Goal: Find specific page/section: Find specific page/section

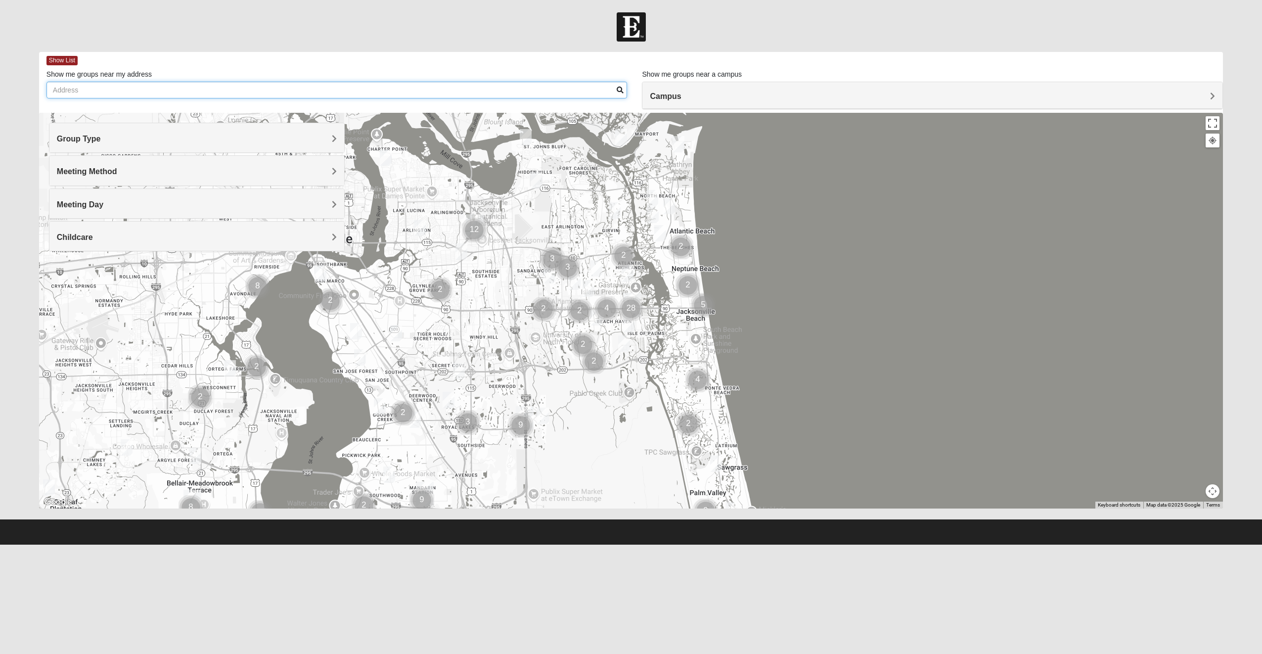
click at [267, 90] on input "Show me groups near my address" at bounding box center [336, 90] width 581 height 17
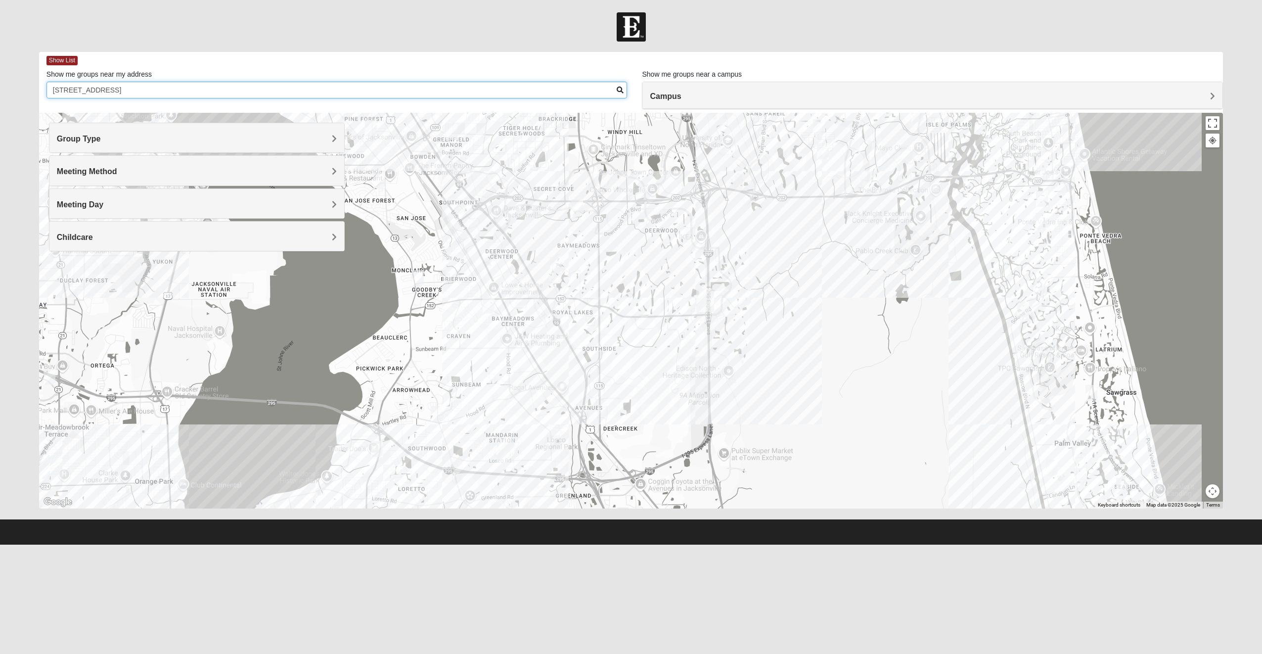
type input "[STREET_ADDRESS]"
click at [745, 296] on img "Mixed Craig & Marsha Myers 32256" at bounding box center [745, 297] width 20 height 24
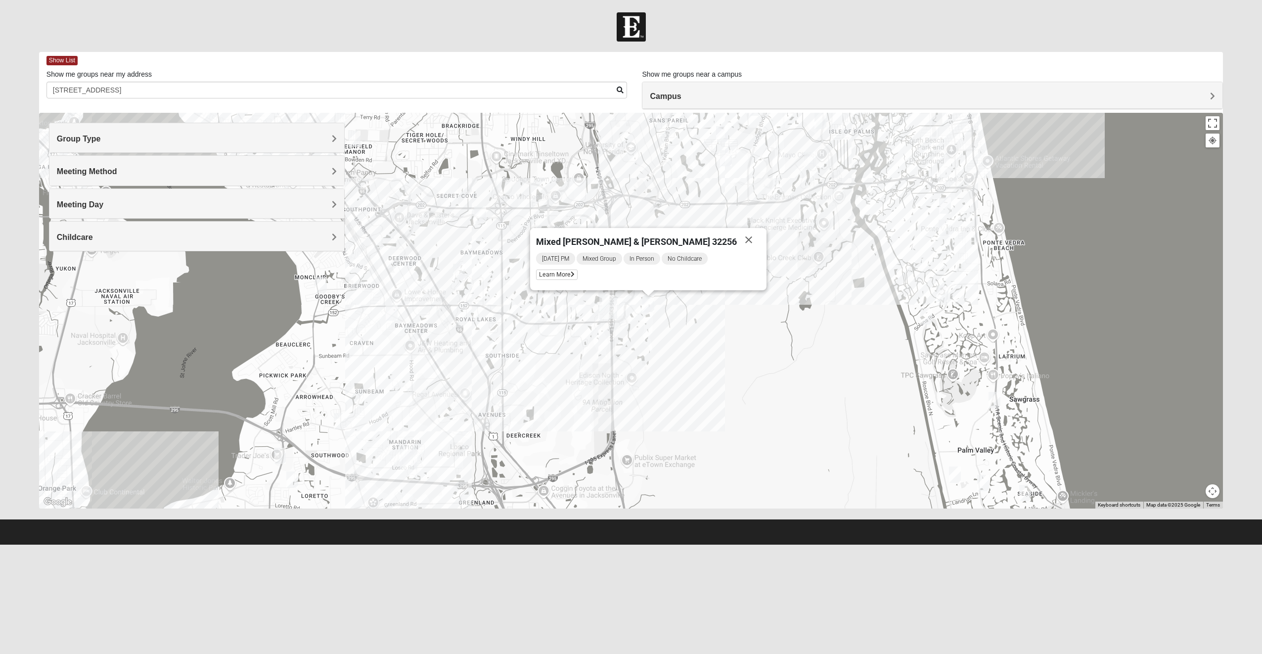
drag, startPoint x: 397, startPoint y: 355, endPoint x: 535, endPoint y: 347, distance: 139.2
click at [535, 347] on div "Mixed Craig & Marsha Myers 32256 Tuesday PM Mixed Group In Person No Childcare …" at bounding box center [631, 311] width 1184 height 396
click at [316, 286] on img "Mixed Roulette 32217" at bounding box center [321, 285] width 20 height 24
click at [362, 222] on div "Mixed Roulette 32217" at bounding box center [309, 222] width 148 height 24
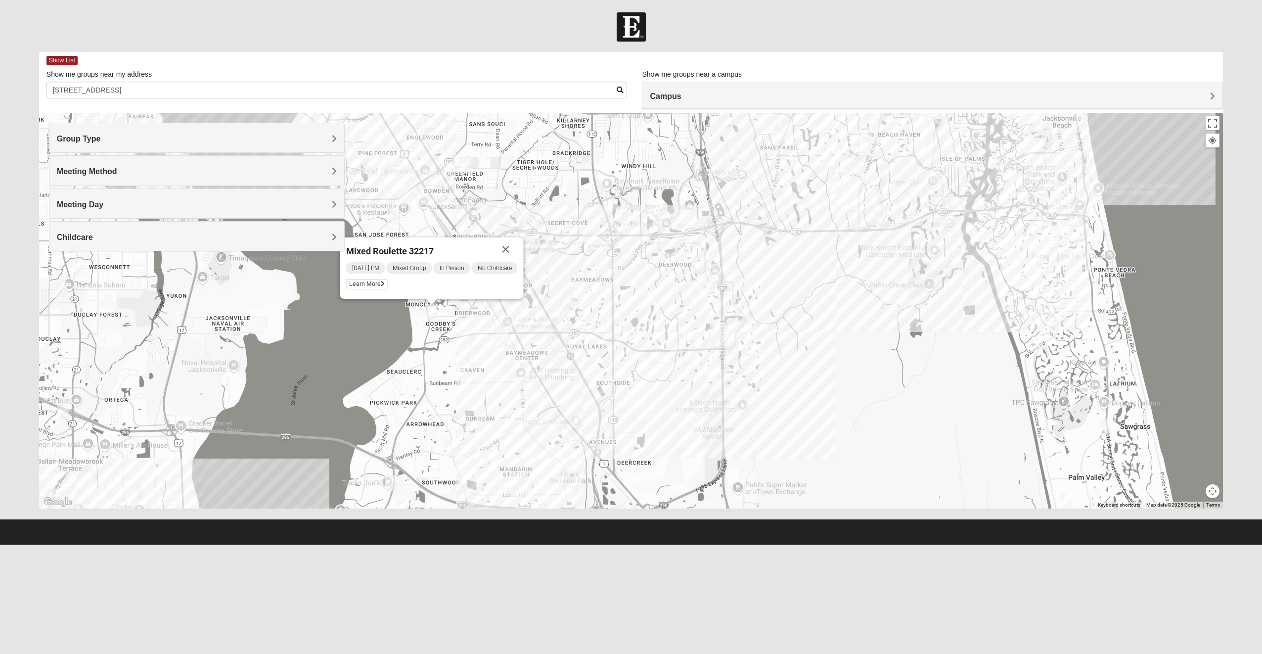
drag, startPoint x: 307, startPoint y: 312, endPoint x: 418, endPoint y: 340, distance: 115.1
click at [418, 340] on div "Mixed Roulette 32217 [DATE] PM Mixed Group In Person No Childcare Learn More" at bounding box center [631, 311] width 1184 height 396
click at [368, 284] on span "Learn More" at bounding box center [367, 284] width 42 height 10
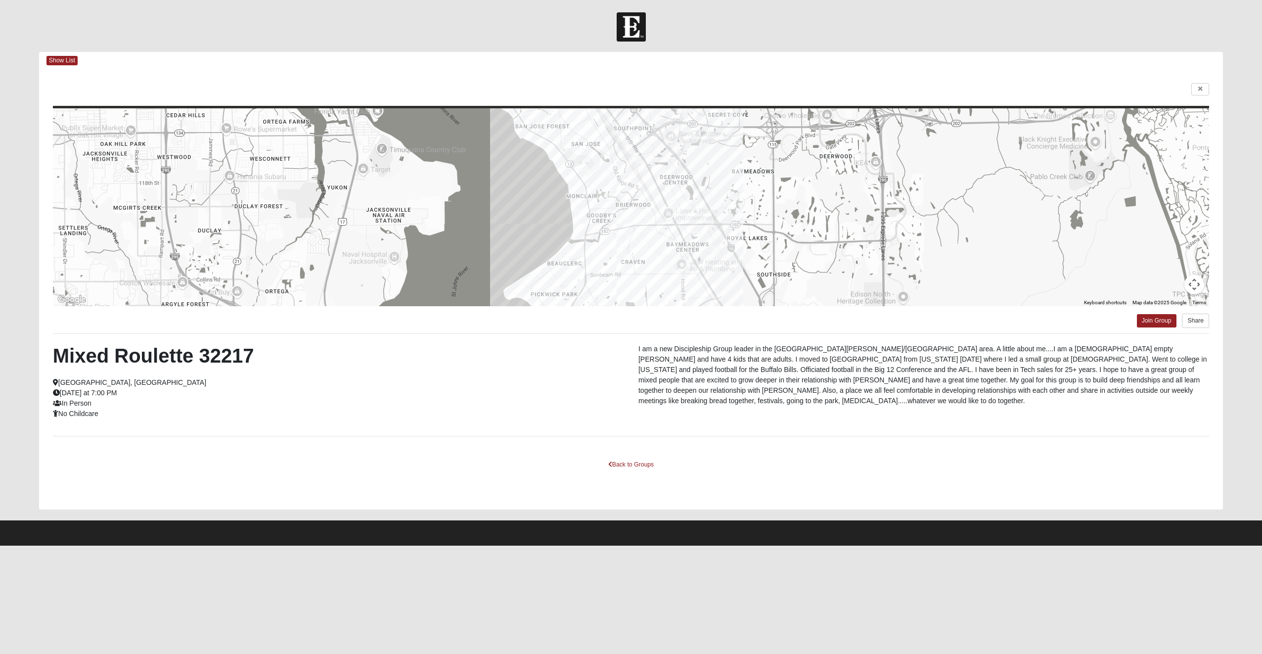
drag, startPoint x: 780, startPoint y: 216, endPoint x: 646, endPoint y: 218, distance: 134.0
click at [646, 218] on div at bounding box center [631, 207] width 1156 height 198
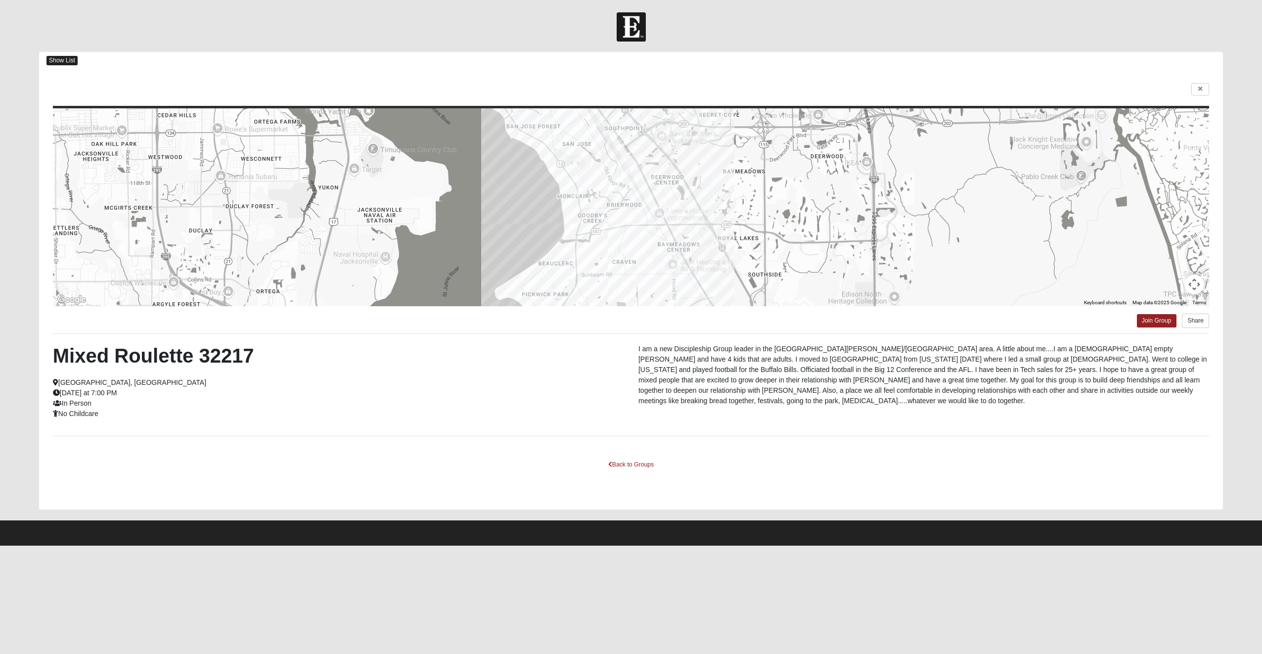
click at [66, 62] on span "Show List" at bounding box center [61, 60] width 31 height 9
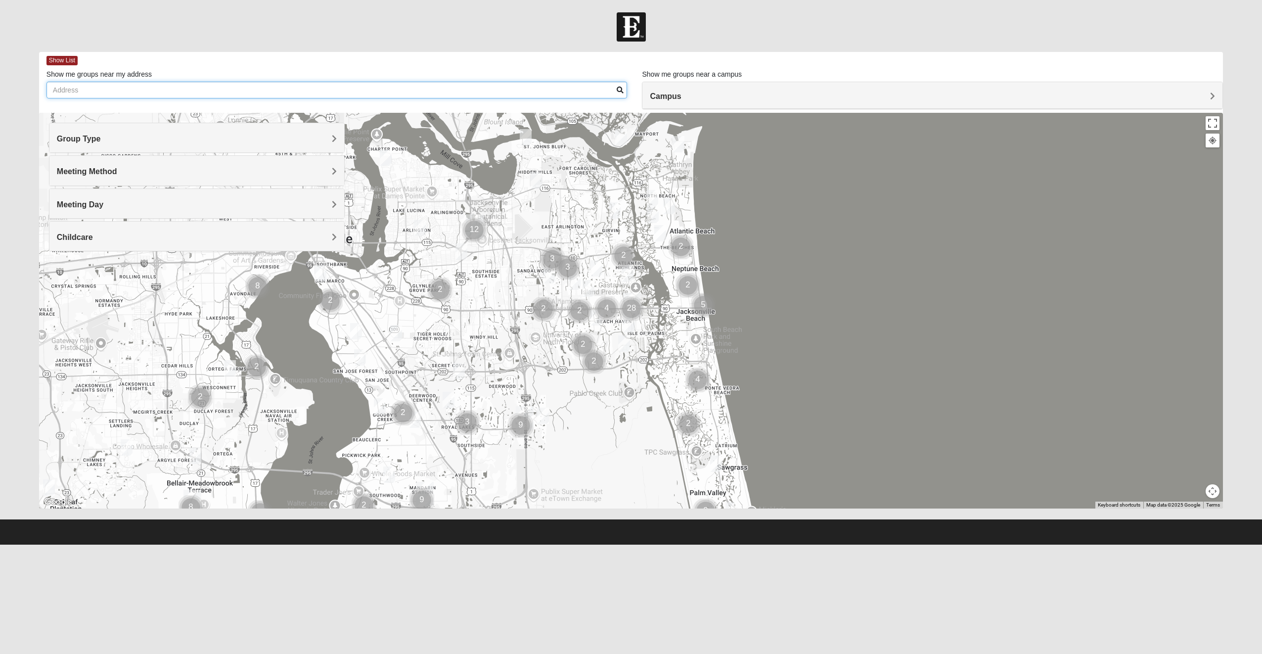
click at [99, 88] on input "Show me groups near my address" at bounding box center [336, 90] width 581 height 17
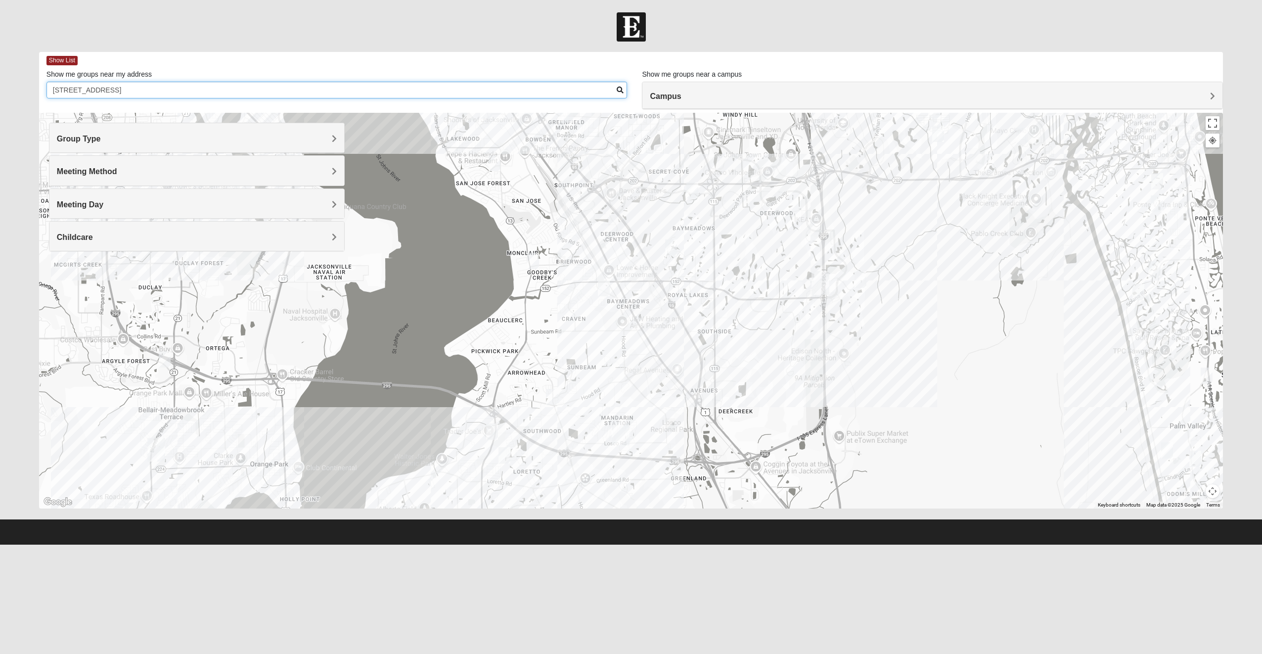
type input "[STREET_ADDRESS]"
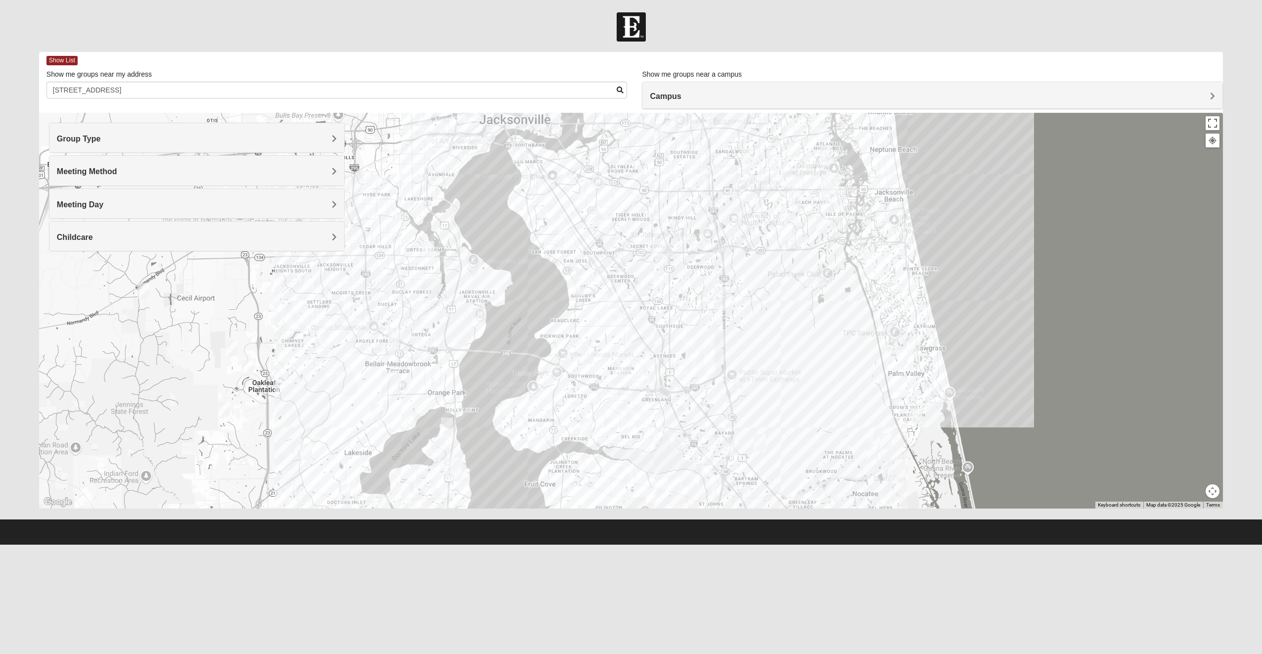
drag, startPoint x: 661, startPoint y: 282, endPoint x: 638, endPoint y: 354, distance: 75.7
click at [638, 354] on div at bounding box center [631, 311] width 1184 height 396
click at [726, 293] on img "Baymeadows" at bounding box center [723, 299] width 26 height 32
click at [577, 286] on img "Mixed Roulette 32217" at bounding box center [578, 287] width 20 height 24
click at [525, 258] on span "Learn More" at bounding box center [513, 259] width 42 height 10
